Goal: Navigation & Orientation: Find specific page/section

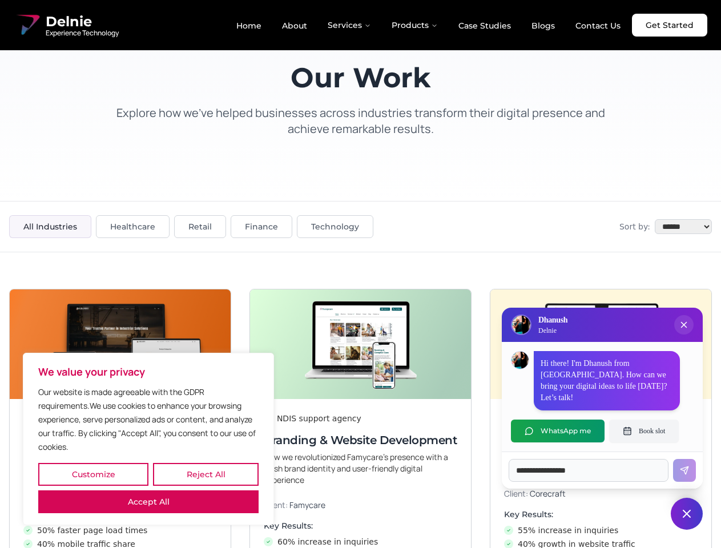
click at [93, 474] on button "Customize" at bounding box center [93, 474] width 110 height 23
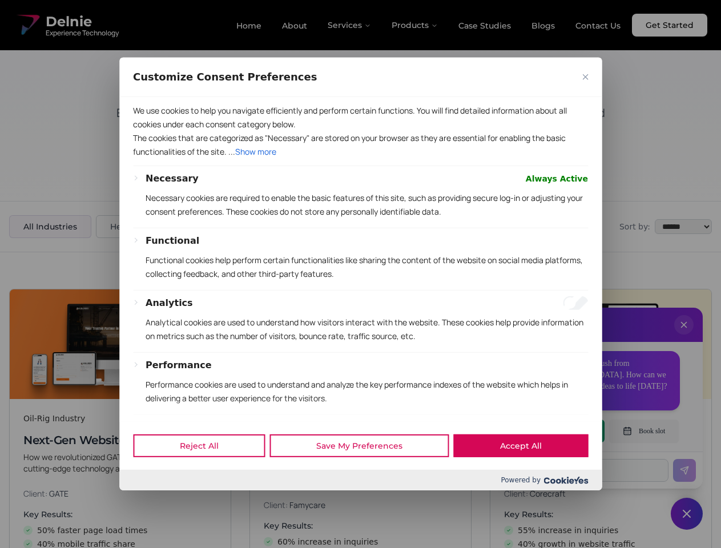
click at [148, 490] on div "Powered by" at bounding box center [360, 480] width 482 height 21
click at [360, 274] on p "Functional cookies help perform certain functionalities like sharing the conten…" at bounding box center [366, 266] width 442 height 27
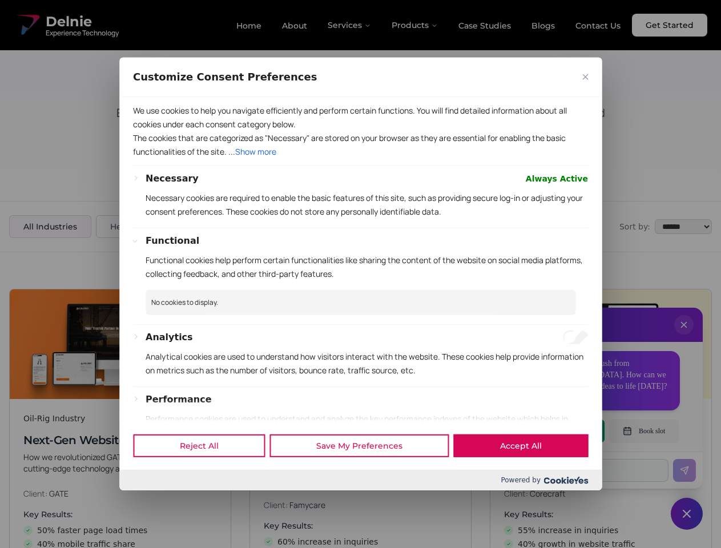
click at [683, 336] on div at bounding box center [360, 274] width 721 height 548
click at [557, 431] on div "Reject All Save My Preferences Accept All" at bounding box center [360, 445] width 482 height 48
click at [644, 431] on div at bounding box center [360, 274] width 721 height 548
click at [686, 513] on div at bounding box center [360, 274] width 721 height 548
click at [350, 25] on div at bounding box center [360, 274] width 721 height 548
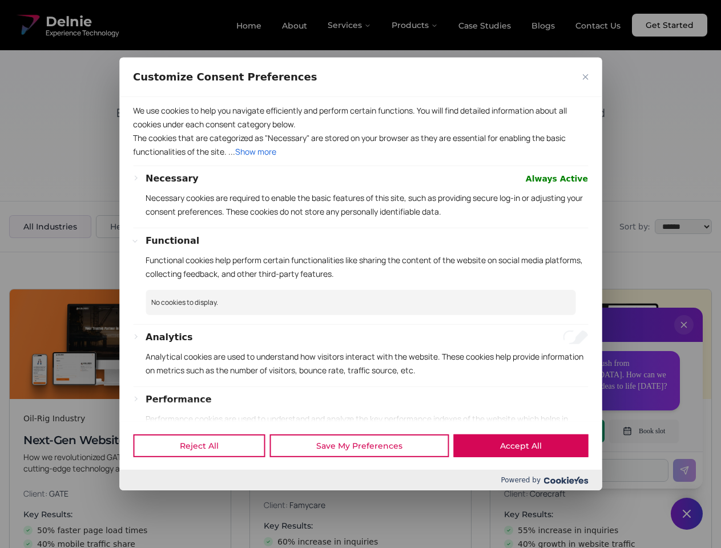
click at [415, 25] on div at bounding box center [360, 274] width 721 height 548
